Goal: Use online tool/utility: Utilize a website feature to perform a specific function

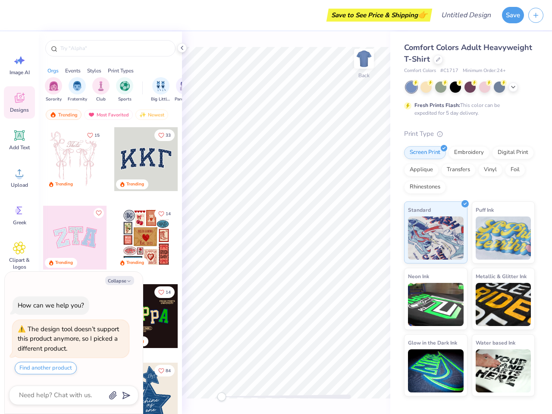
click at [513, 15] on button "Save" at bounding box center [513, 15] width 22 height 16
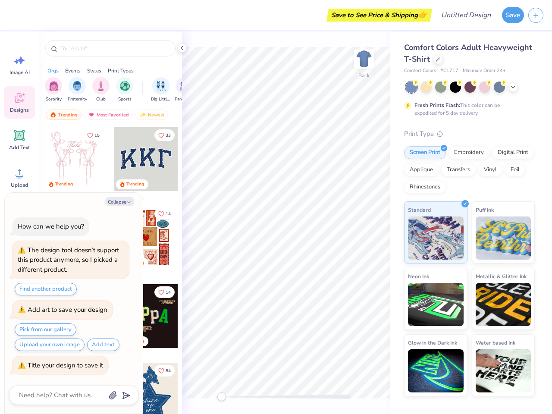
click at [535, 15] on line "button" at bounding box center [536, 15] width 4 height 0
click at [19, 65] on icon at bounding box center [19, 60] width 13 height 13
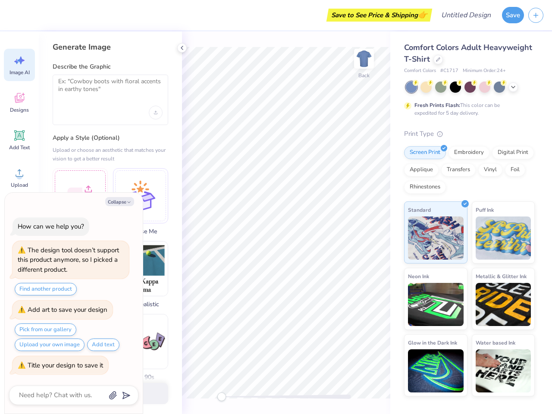
click at [19, 102] on icon at bounding box center [19, 98] width 9 height 10
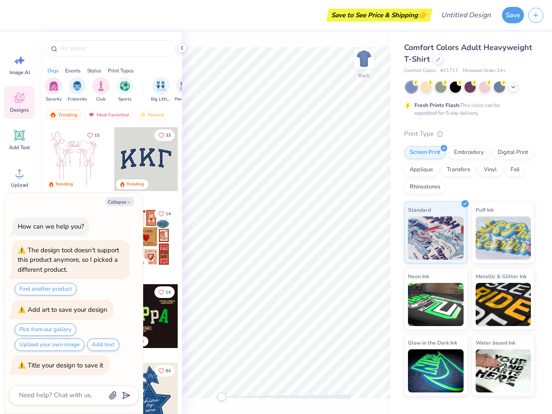
click at [19, 140] on icon at bounding box center [19, 135] width 10 height 10
click at [19, 177] on circle at bounding box center [19, 176] width 6 height 6
type textarea "x"
